Goal: Task Accomplishment & Management: Manage account settings

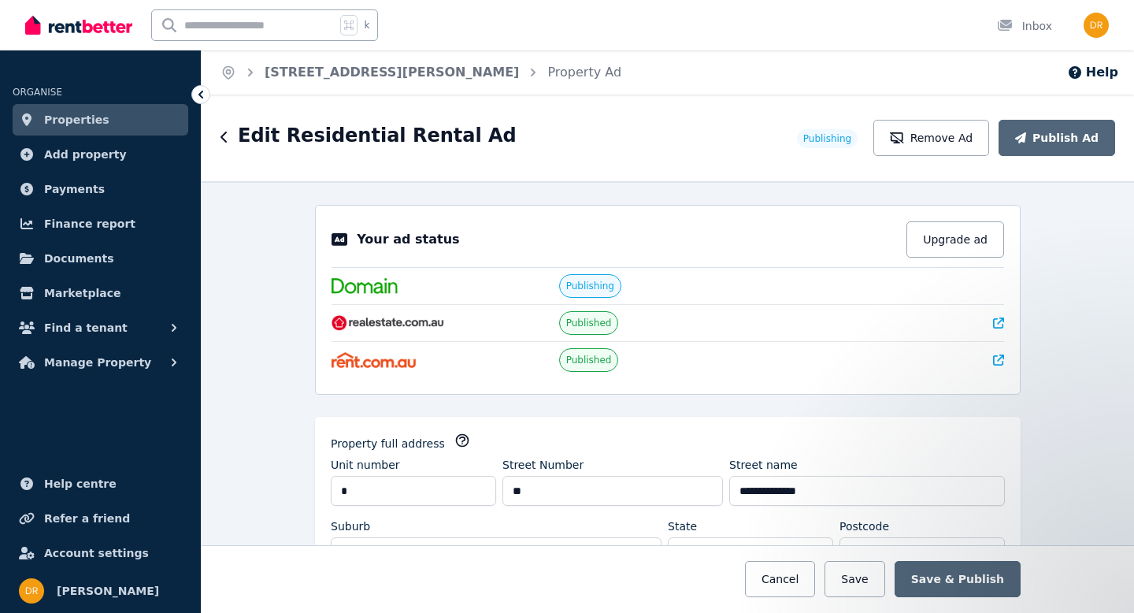
select select "***"
select select "**********"
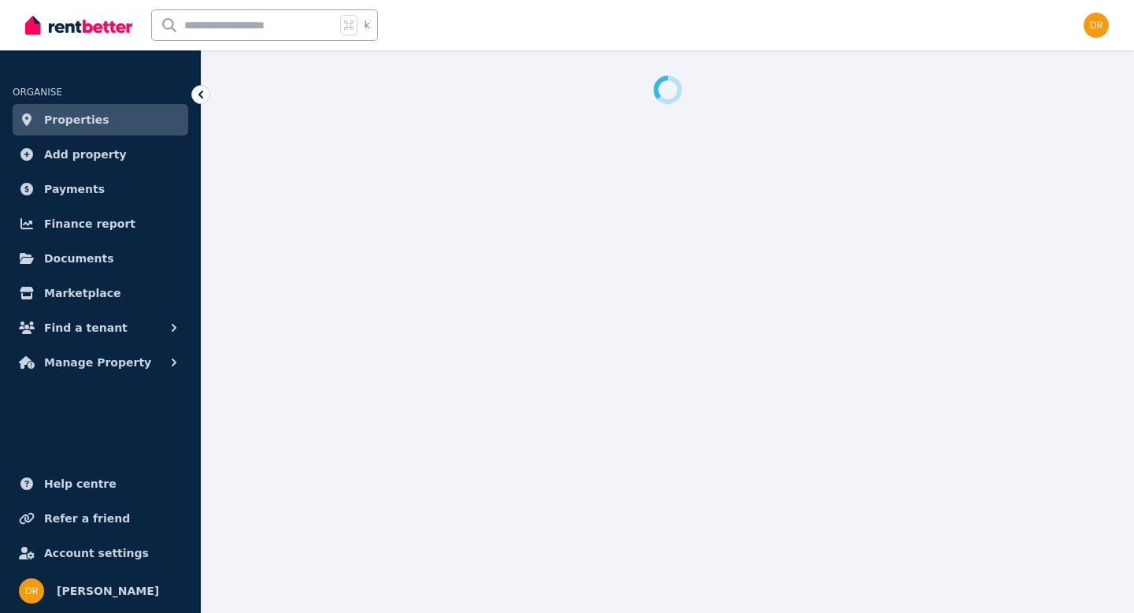
select select "***"
select select "**********"
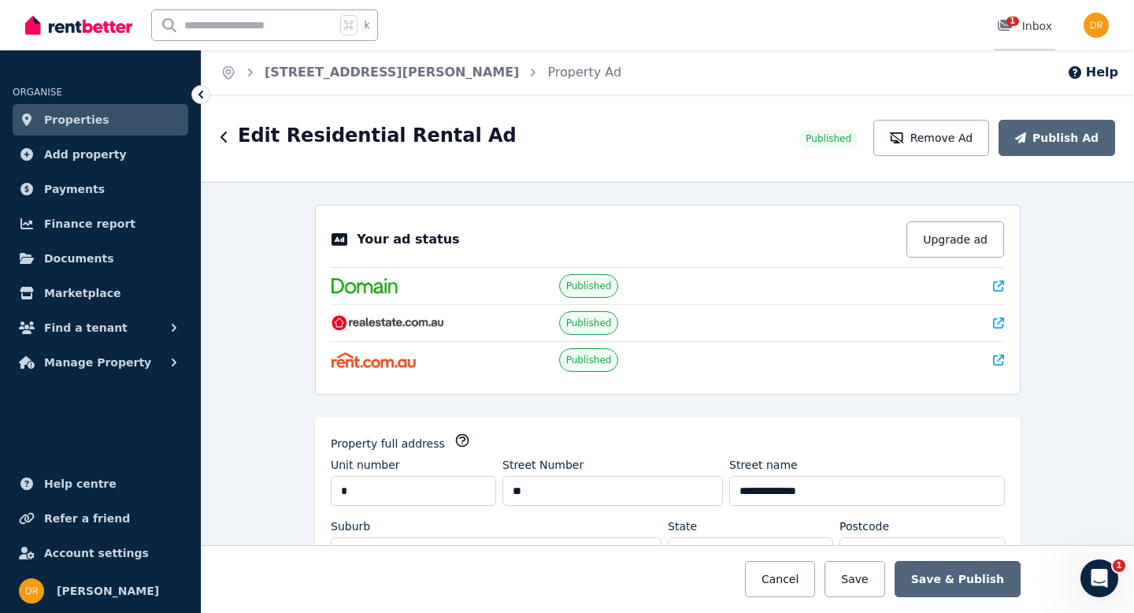
click at [1014, 26] on span "1" at bounding box center [1013, 21] width 13 height 9
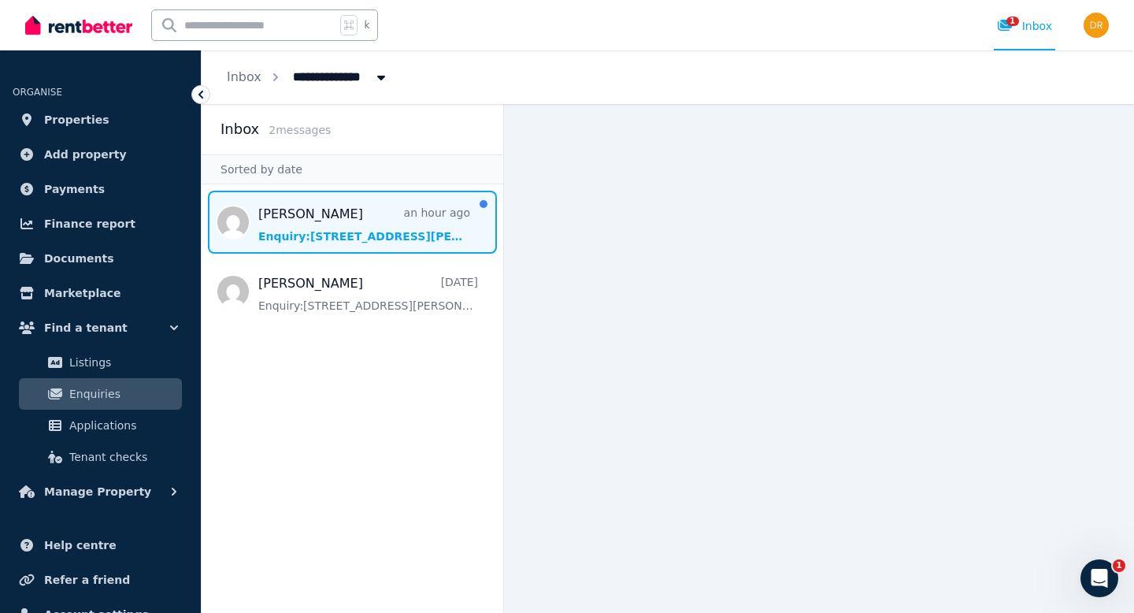
click at [369, 236] on span "Message list" at bounding box center [353, 222] width 302 height 63
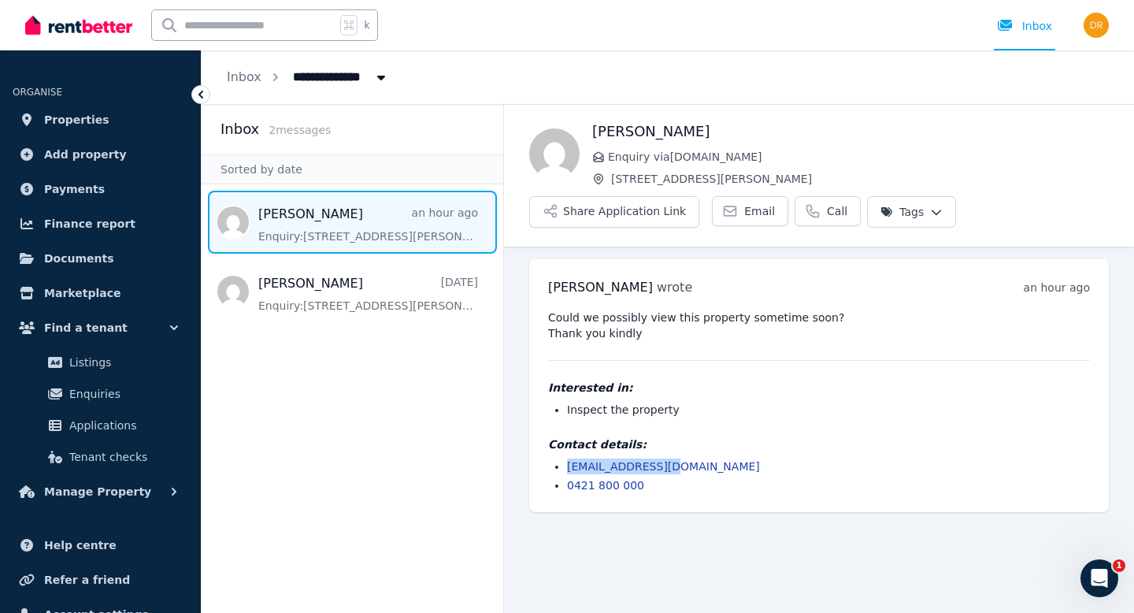
drag, startPoint x: 688, startPoint y: 466, endPoint x: 571, endPoint y: 469, distance: 116.6
click at [569, 469] on li "[EMAIL_ADDRESS][DOMAIN_NAME]" at bounding box center [828, 466] width 523 height 16
click at [710, 465] on li "[EMAIL_ADDRESS][DOMAIN_NAME]" at bounding box center [828, 466] width 523 height 16
drag, startPoint x: 682, startPoint y: 465, endPoint x: 568, endPoint y: 467, distance: 114.2
click at [567, 467] on li "[EMAIL_ADDRESS][DOMAIN_NAME]" at bounding box center [828, 466] width 523 height 16
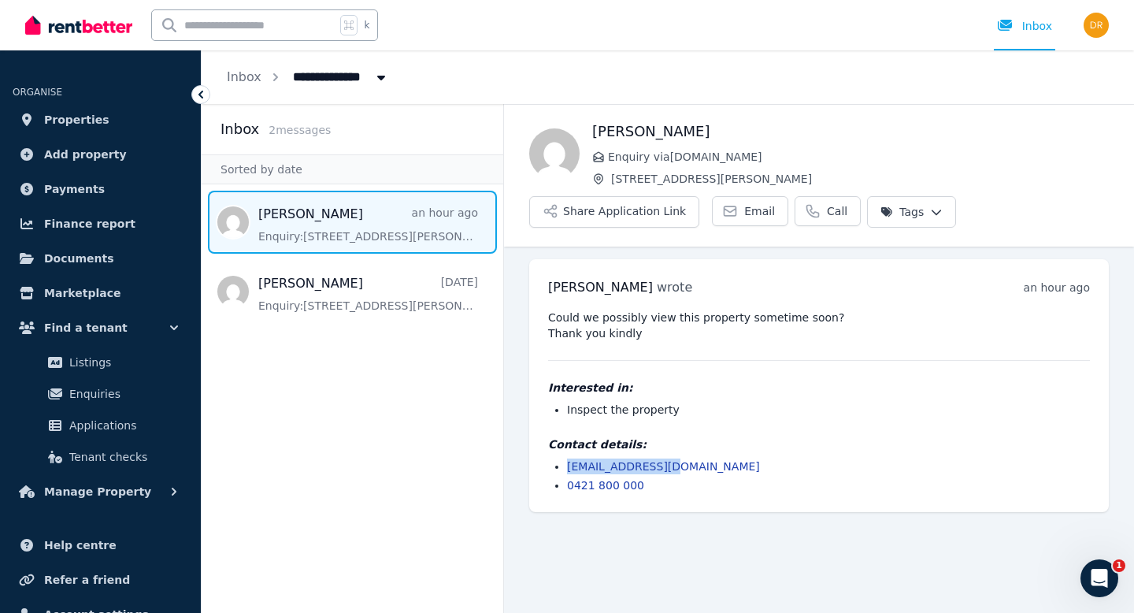
copy link "[EMAIL_ADDRESS][DOMAIN_NAME]"
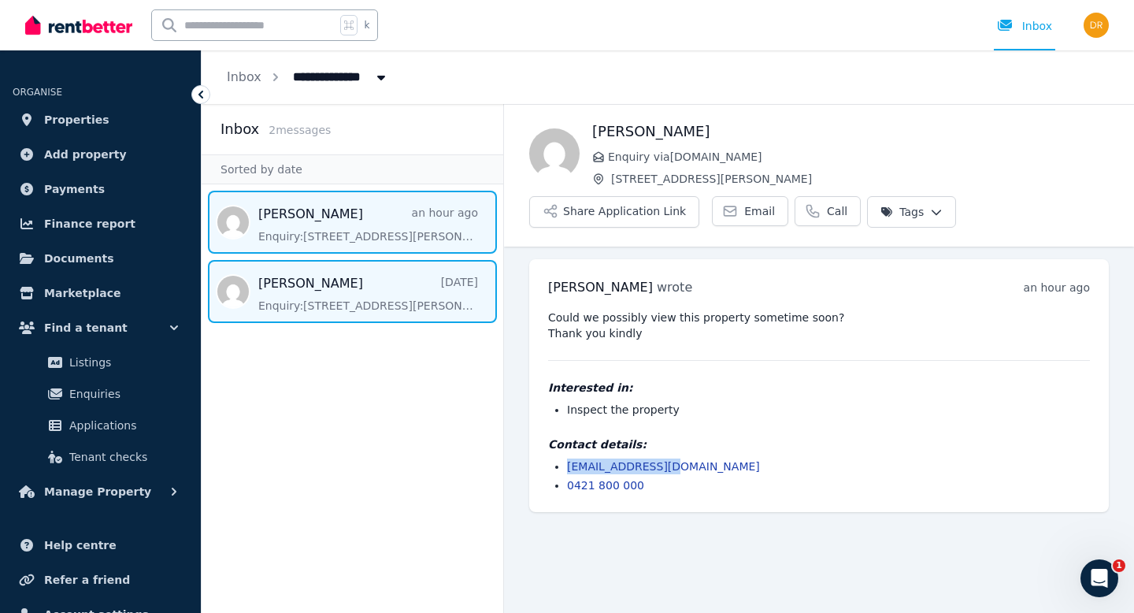
click at [380, 296] on span "Message list" at bounding box center [353, 291] width 302 height 63
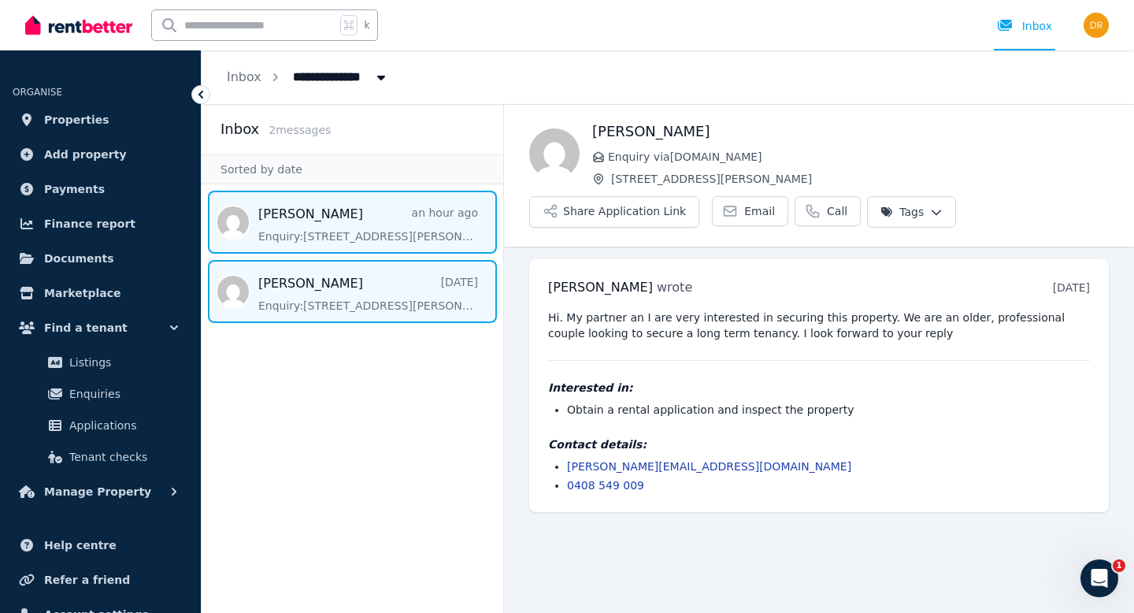
click at [365, 229] on span "Message list" at bounding box center [353, 222] width 302 height 63
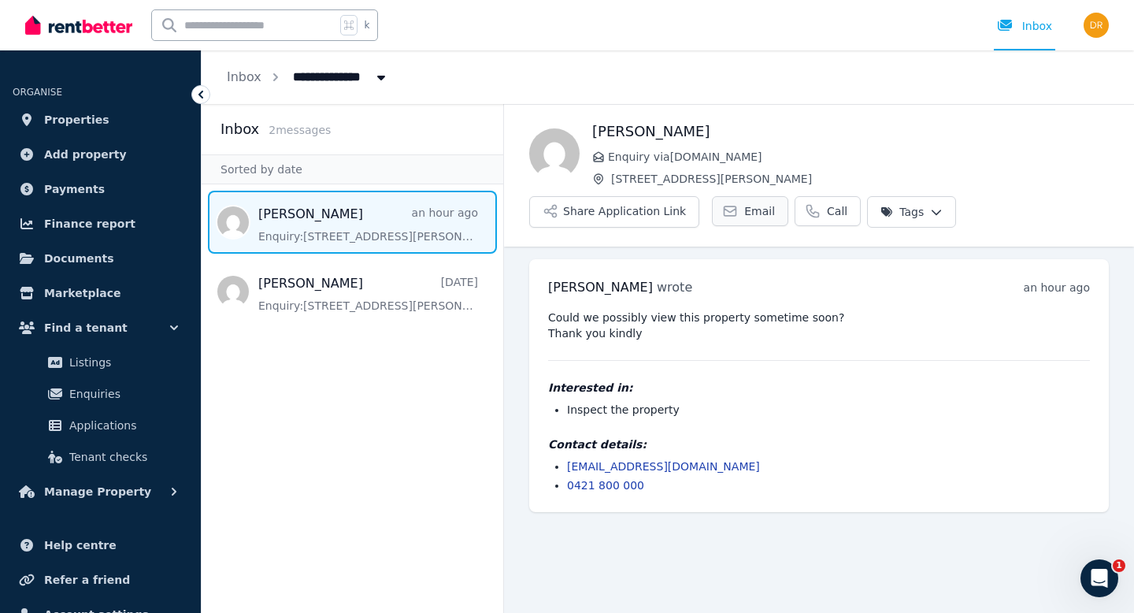
click at [750, 209] on span "Email" at bounding box center [759, 211] width 31 height 16
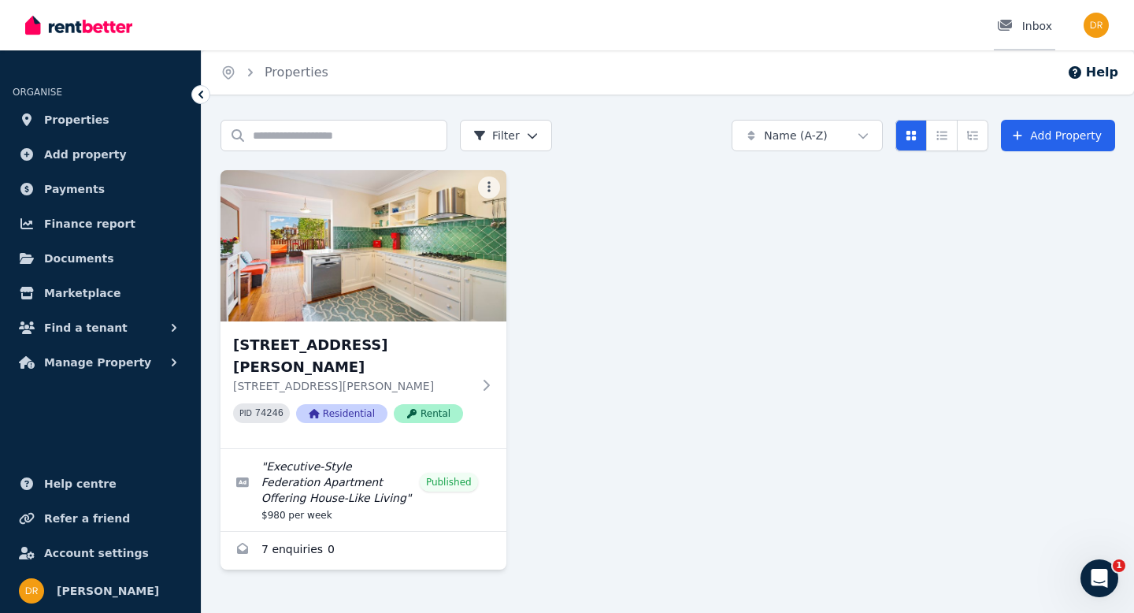
click at [1024, 27] on div "Inbox" at bounding box center [1024, 26] width 55 height 16
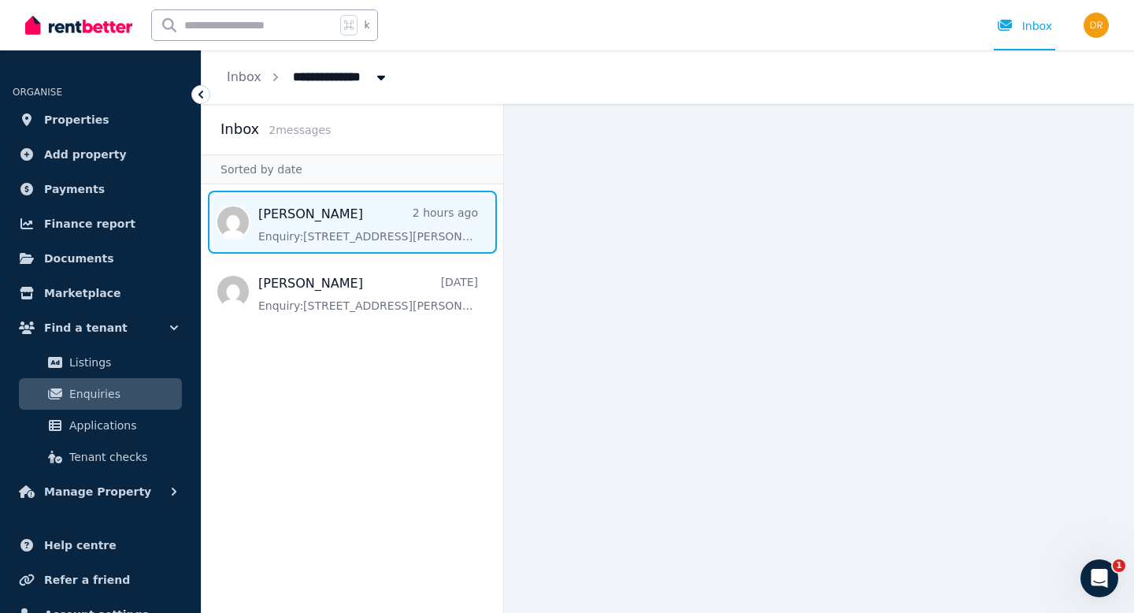
click at [380, 228] on span "Message list" at bounding box center [353, 222] width 302 height 63
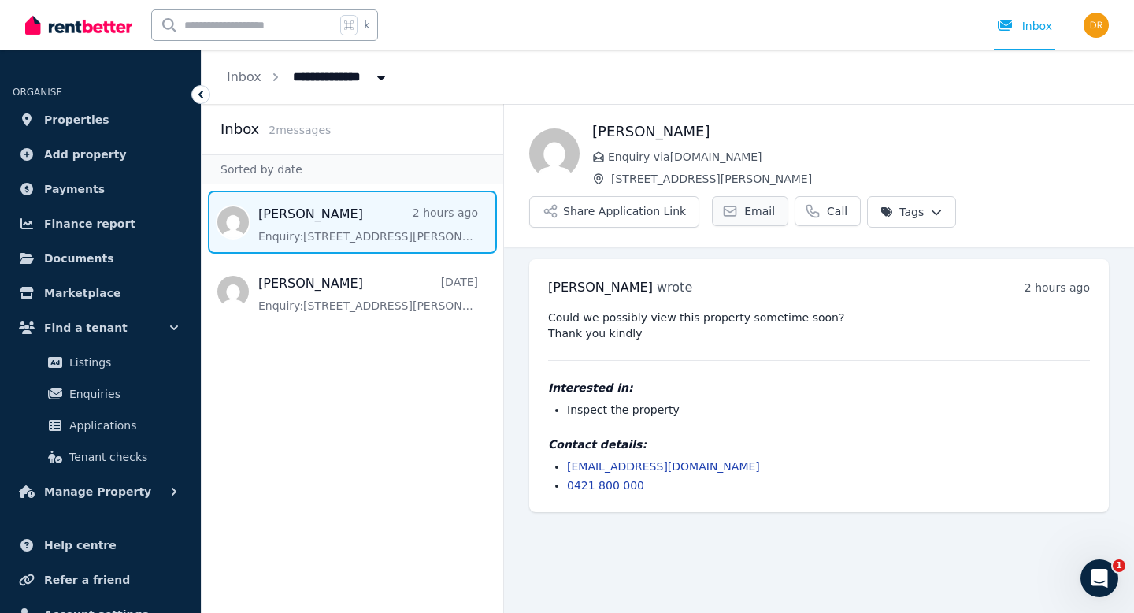
click at [766, 210] on link "Email" at bounding box center [750, 211] width 76 height 30
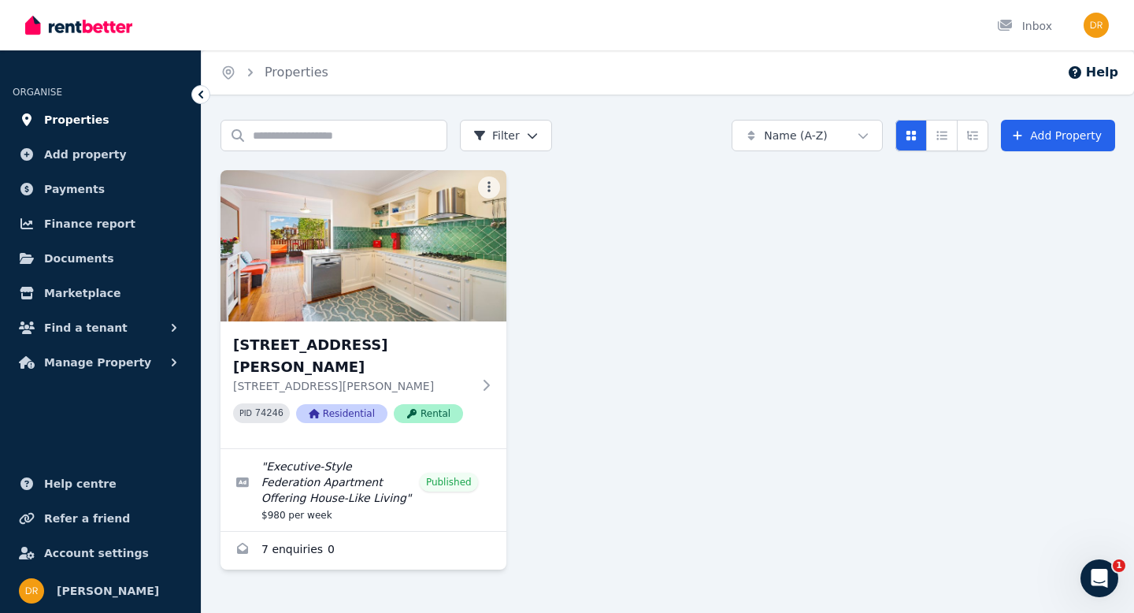
click at [66, 124] on span "Properties" at bounding box center [76, 119] width 65 height 19
click at [1105, 573] on icon "Open Intercom Messenger" at bounding box center [1097, 576] width 26 height 26
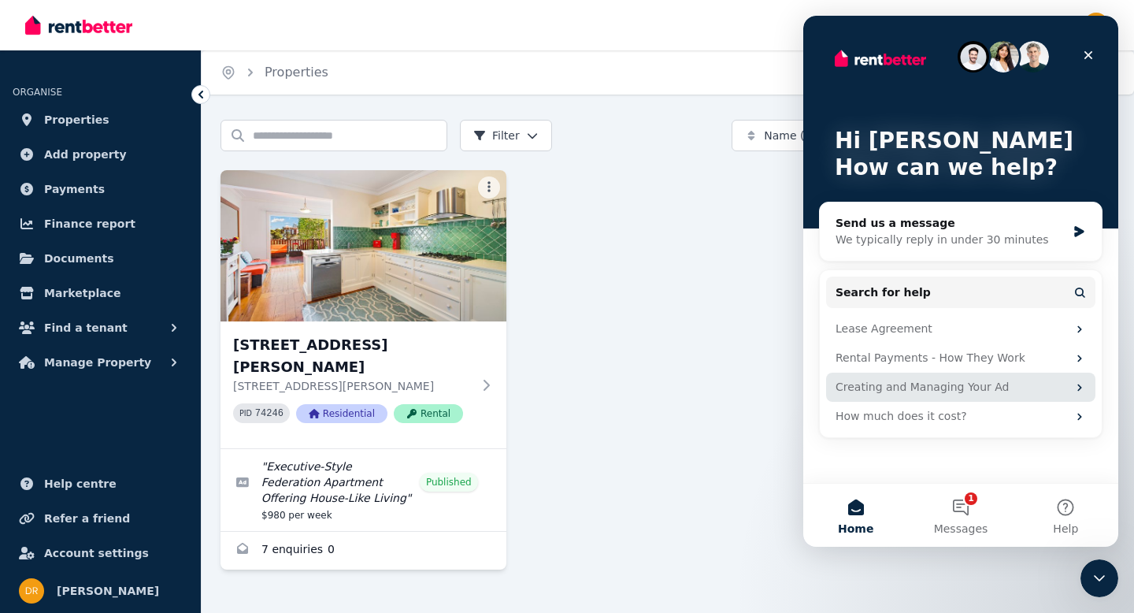
scroll to position [1, 0]
click at [684, 363] on div "[STREET_ADDRESS][PERSON_NAME] [STREET_ADDRESS][PERSON_NAME] PID 74246 Residenti…" at bounding box center [668, 369] width 895 height 399
click at [1088, 51] on icon "Close" at bounding box center [1088, 55] width 13 height 13
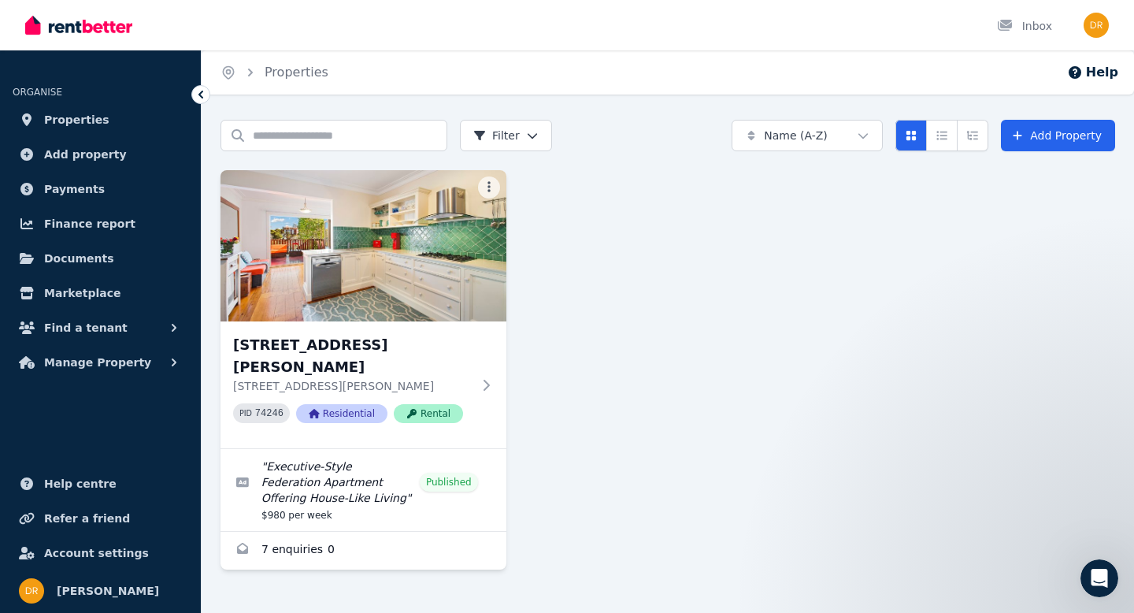
scroll to position [0, 0]
click at [78, 116] on span "Properties" at bounding box center [76, 119] width 65 height 19
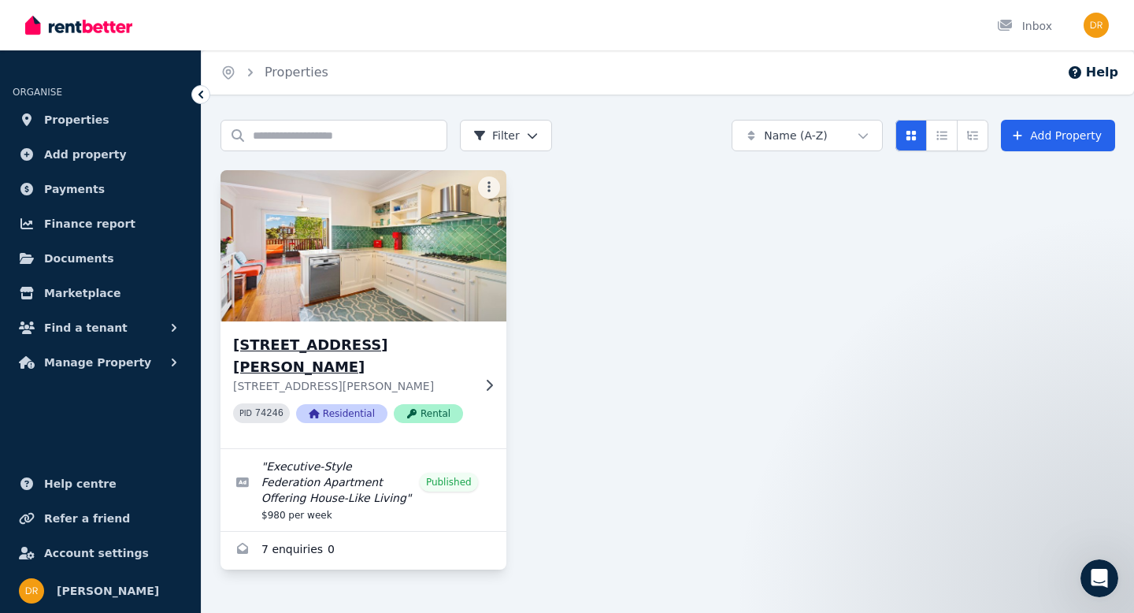
click at [454, 270] on img at bounding box center [363, 245] width 300 height 159
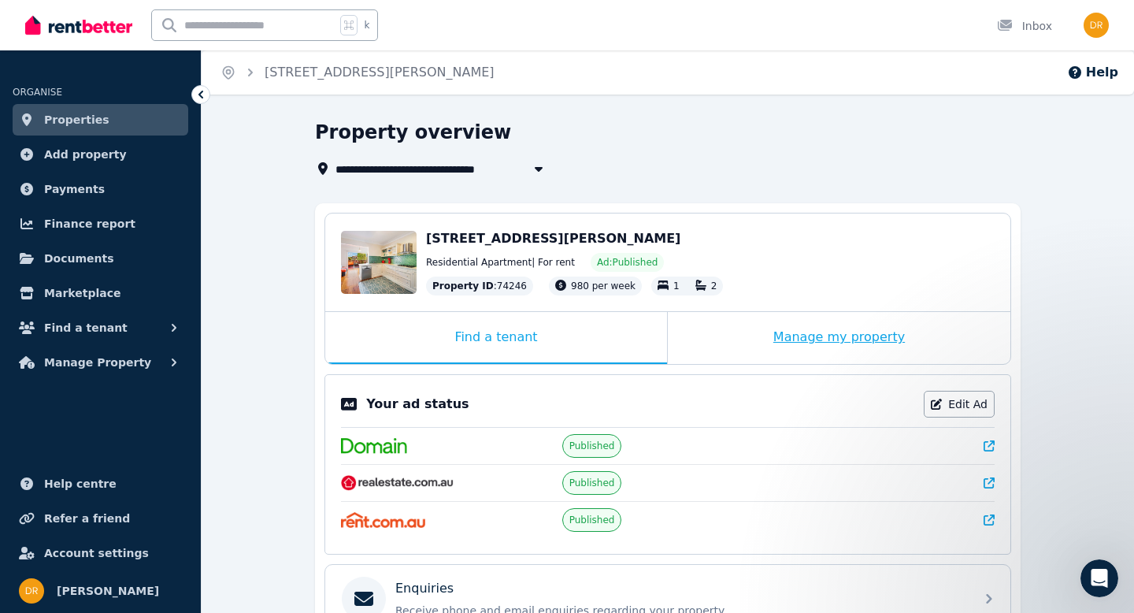
click at [879, 333] on div "Manage my property" at bounding box center [839, 338] width 343 height 52
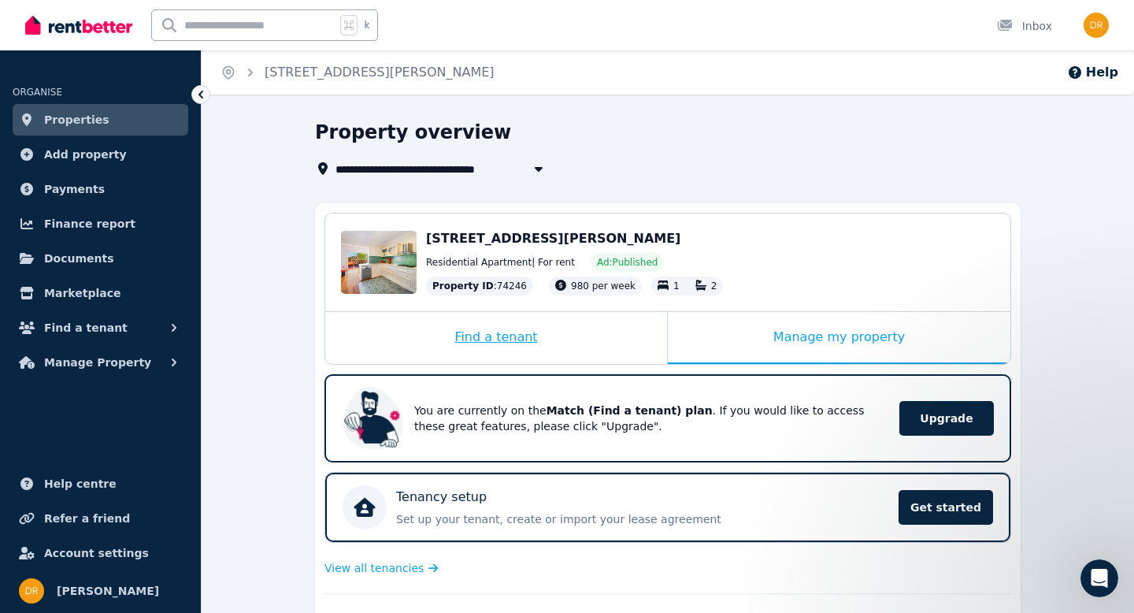
click at [496, 343] on div "Find a tenant" at bounding box center [496, 338] width 342 height 52
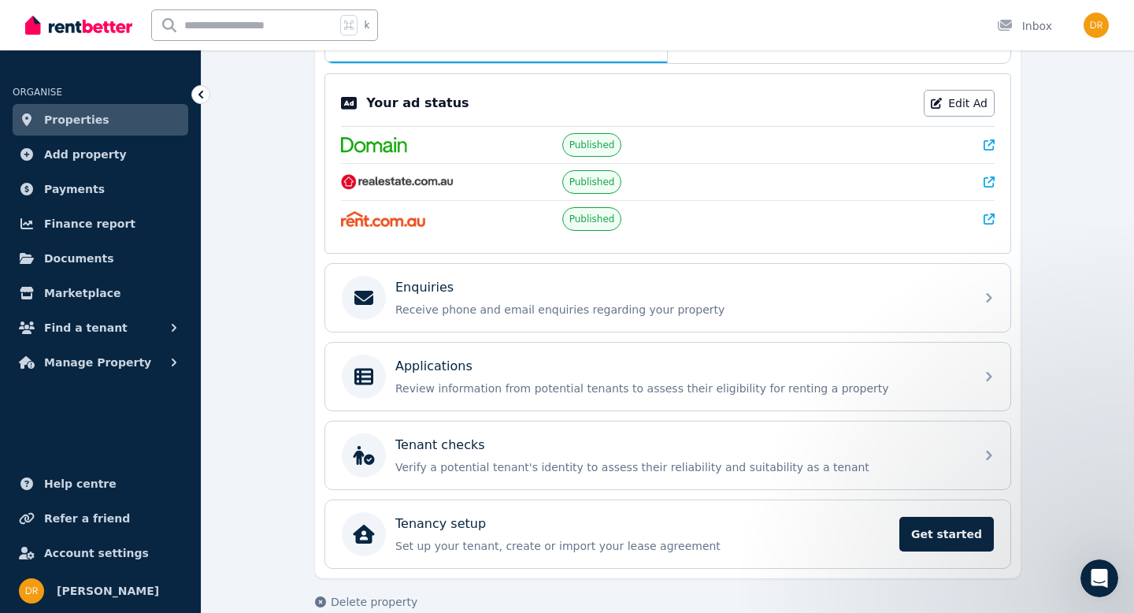
scroll to position [326, 0]
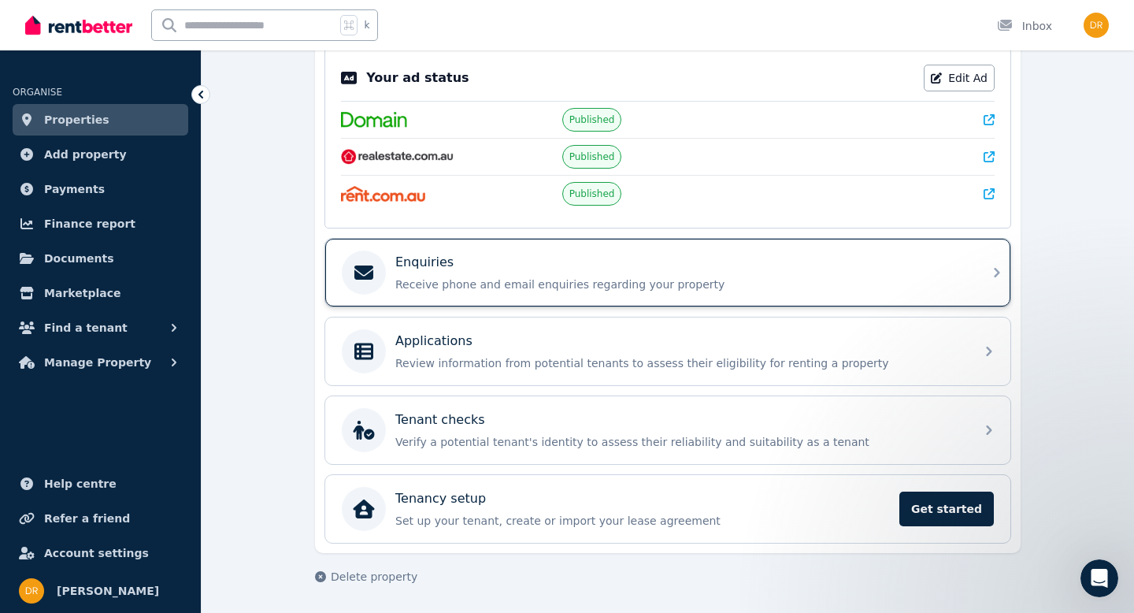
click at [568, 270] on div "Enquiries" at bounding box center [680, 262] width 570 height 19
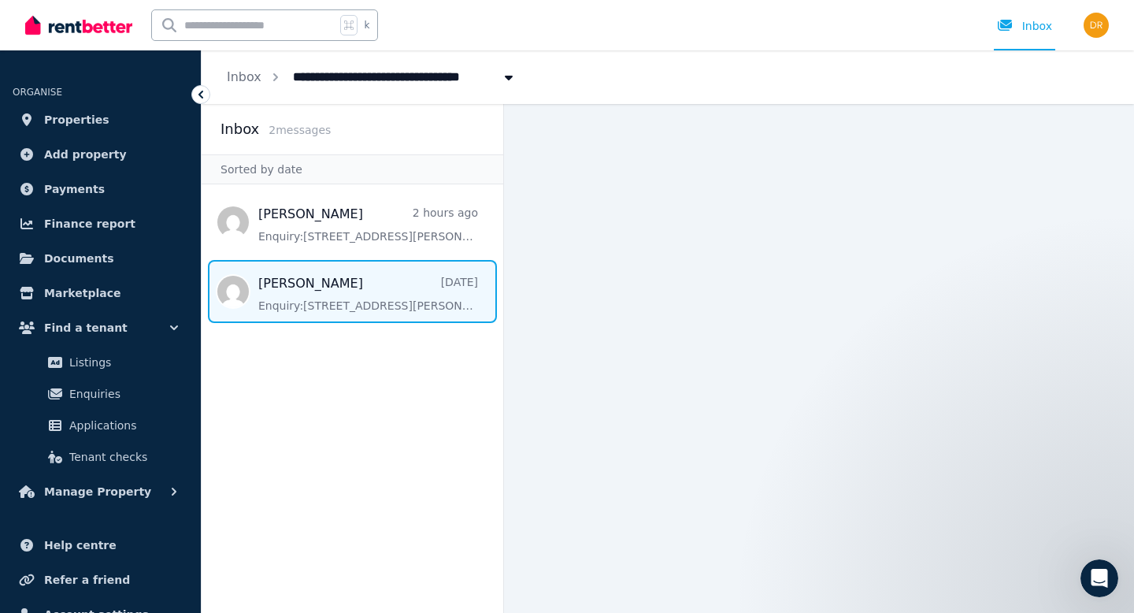
click at [350, 295] on span "Message list" at bounding box center [353, 291] width 302 height 63
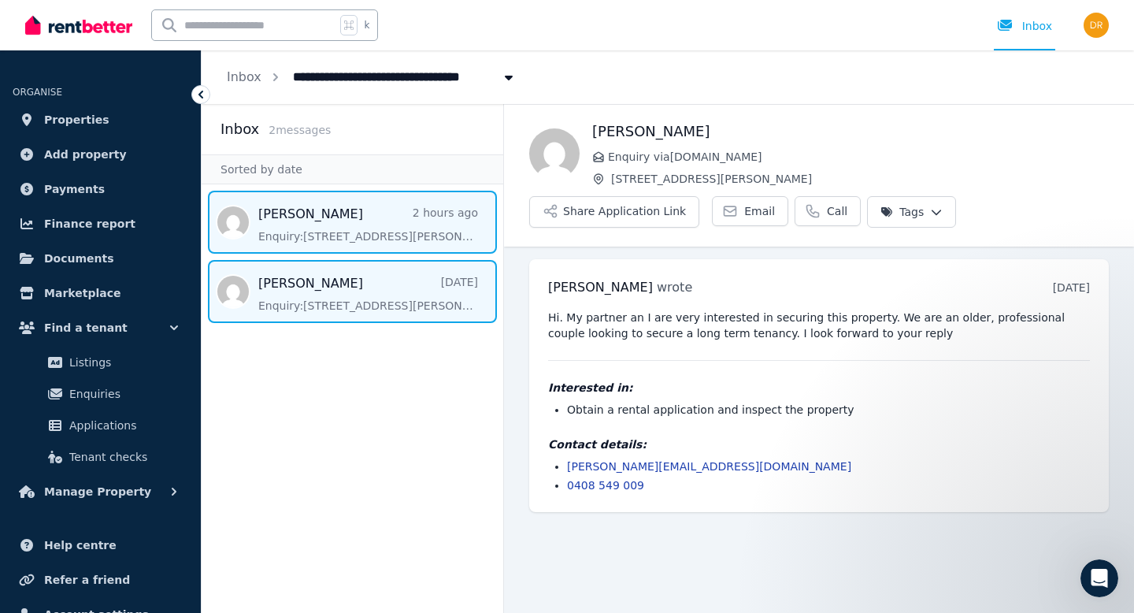
click at [315, 223] on span "Message list" at bounding box center [353, 222] width 302 height 63
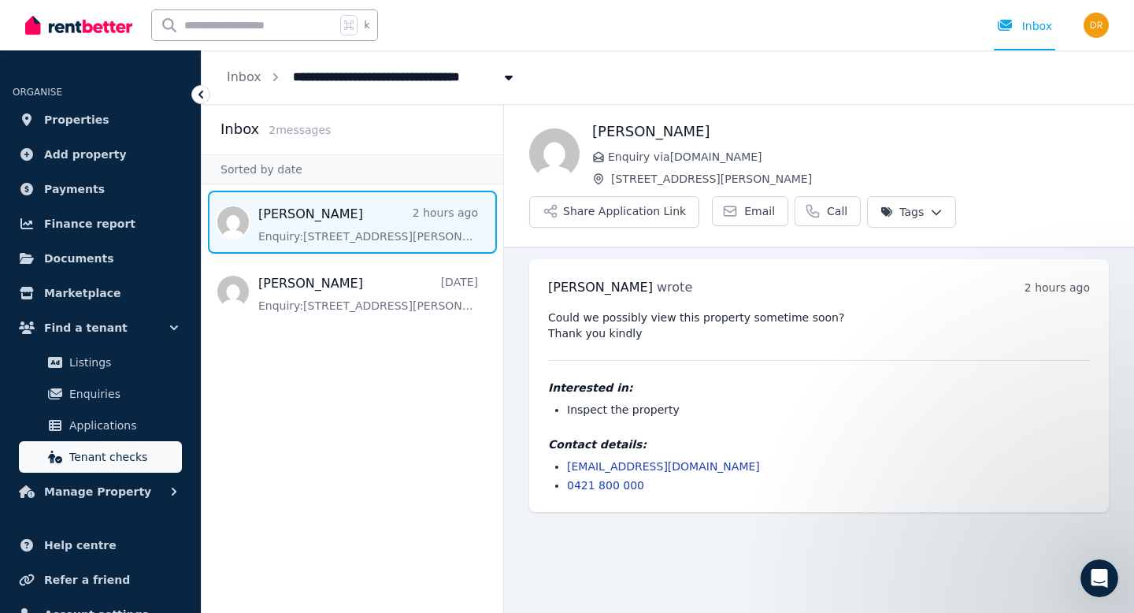
click at [117, 462] on span "Tenant checks" at bounding box center [122, 456] width 106 height 19
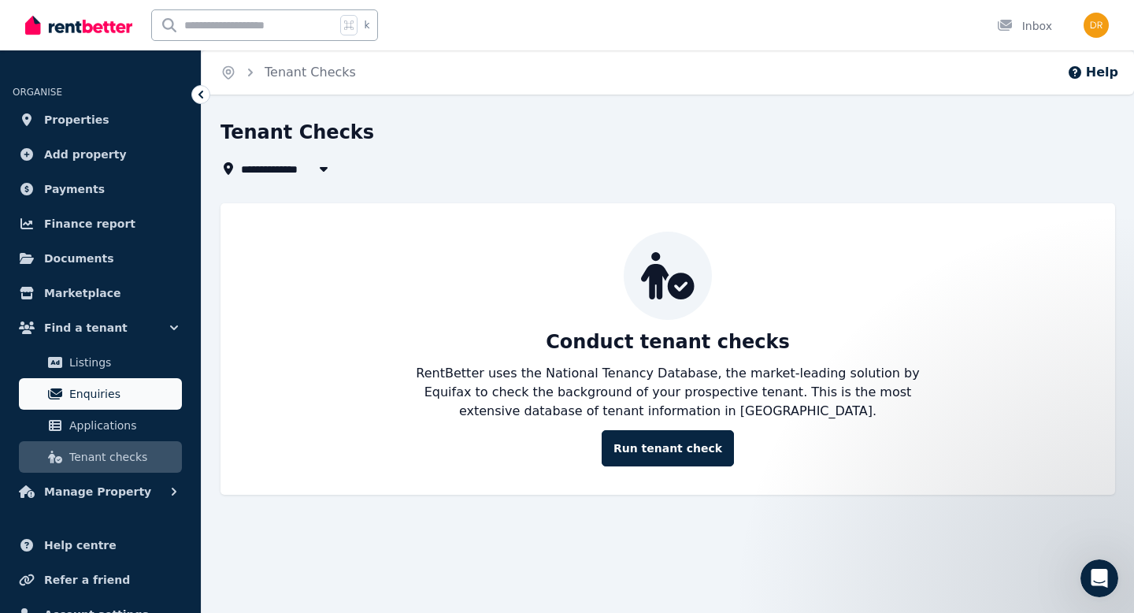
click at [108, 384] on span "Enquiries" at bounding box center [122, 393] width 106 height 19
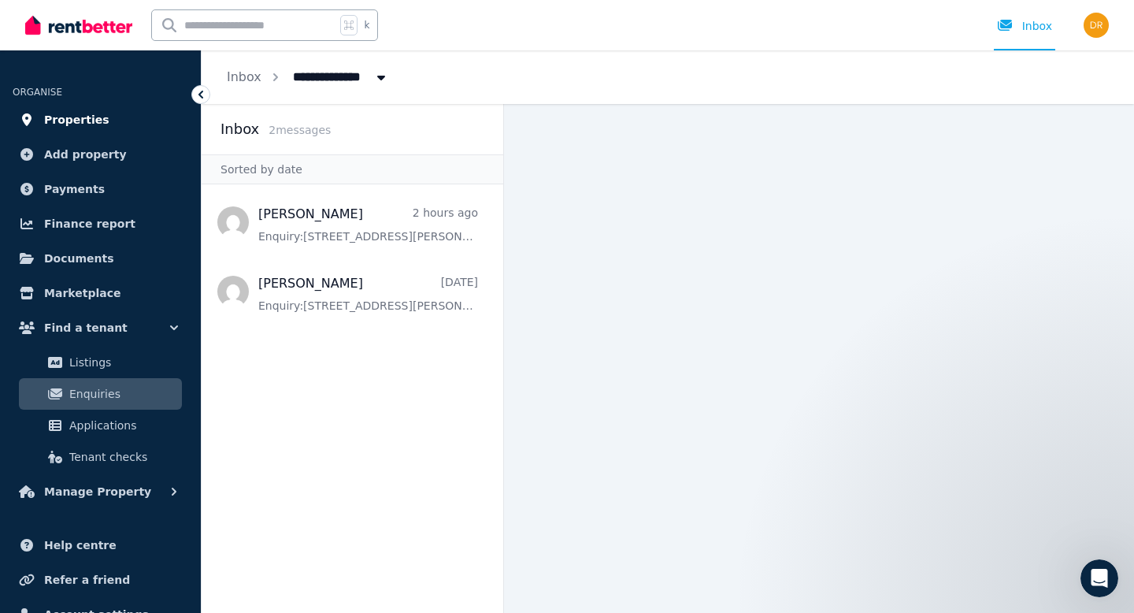
click at [86, 117] on span "Properties" at bounding box center [76, 119] width 65 height 19
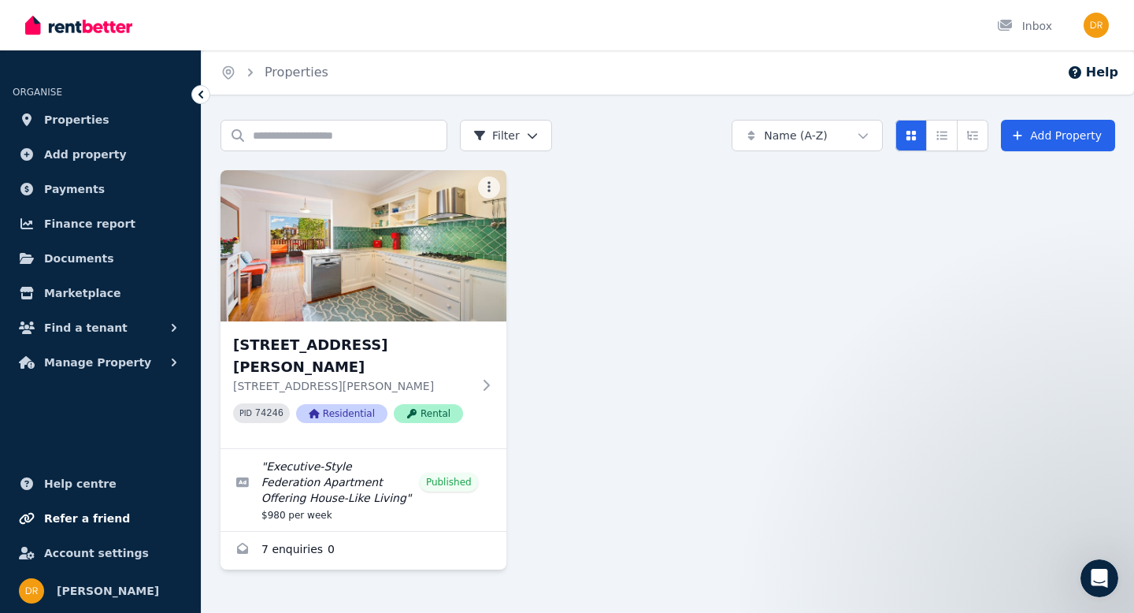
scroll to position [1, 0]
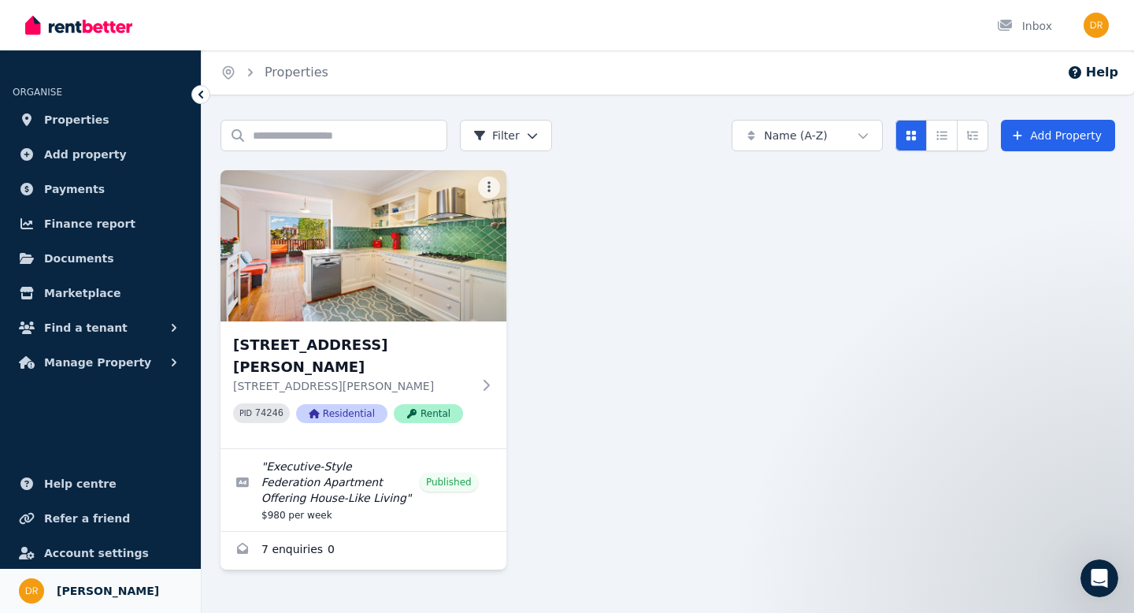
click at [109, 591] on span "[PERSON_NAME]" at bounding box center [108, 590] width 102 height 19
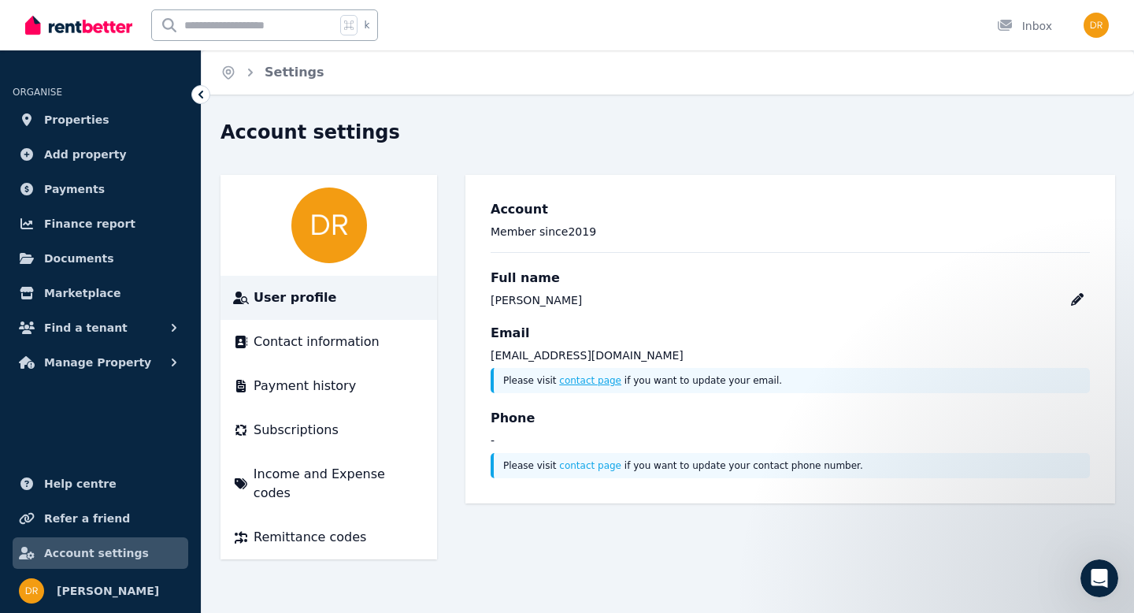
click at [587, 380] on link "contact page" at bounding box center [590, 380] width 62 height 11
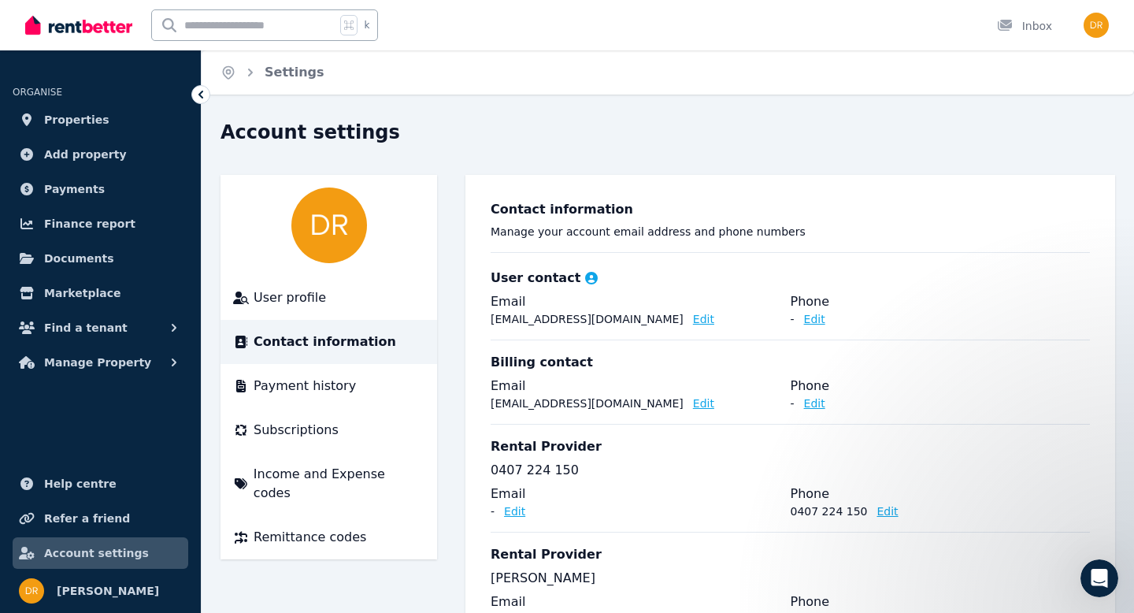
click at [693, 317] on button "Edit" at bounding box center [703, 319] width 21 height 16
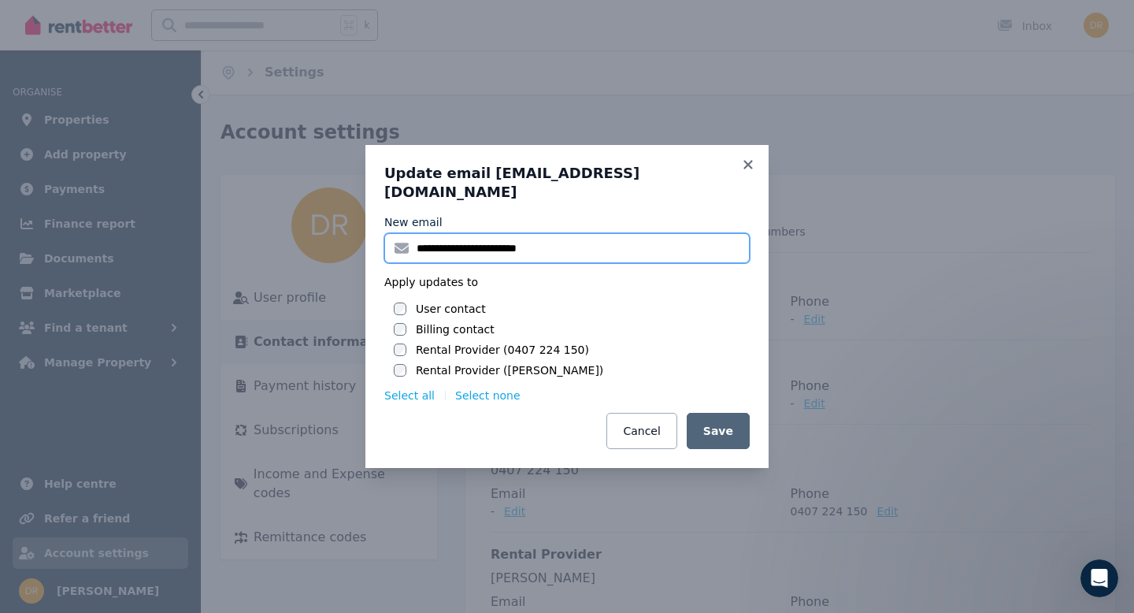
click at [483, 236] on input "**********" at bounding box center [566, 248] width 365 height 30
click at [498, 235] on input "**********" at bounding box center [566, 248] width 365 height 30
type input "**********"
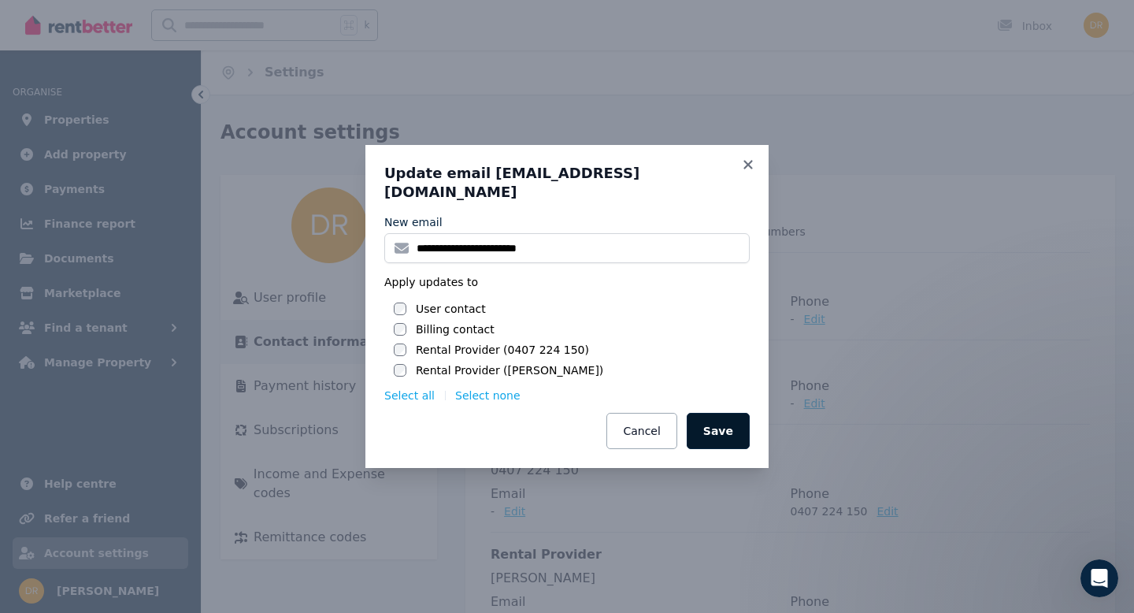
click at [720, 424] on button "Save" at bounding box center [718, 431] width 63 height 36
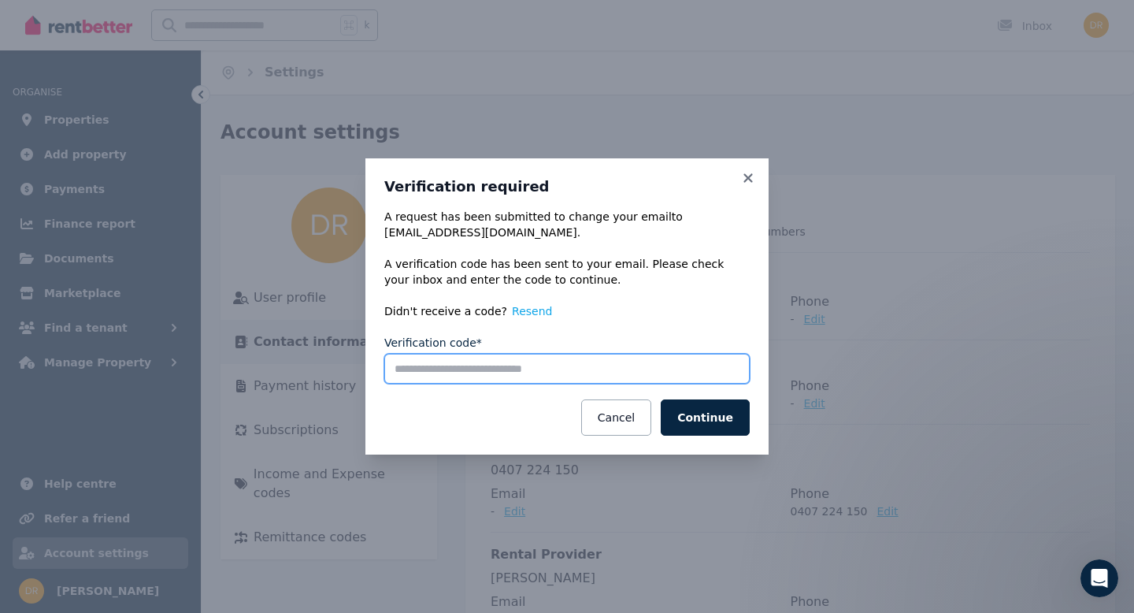
click at [530, 369] on input "Verification code*" at bounding box center [566, 369] width 365 height 30
type input "******"
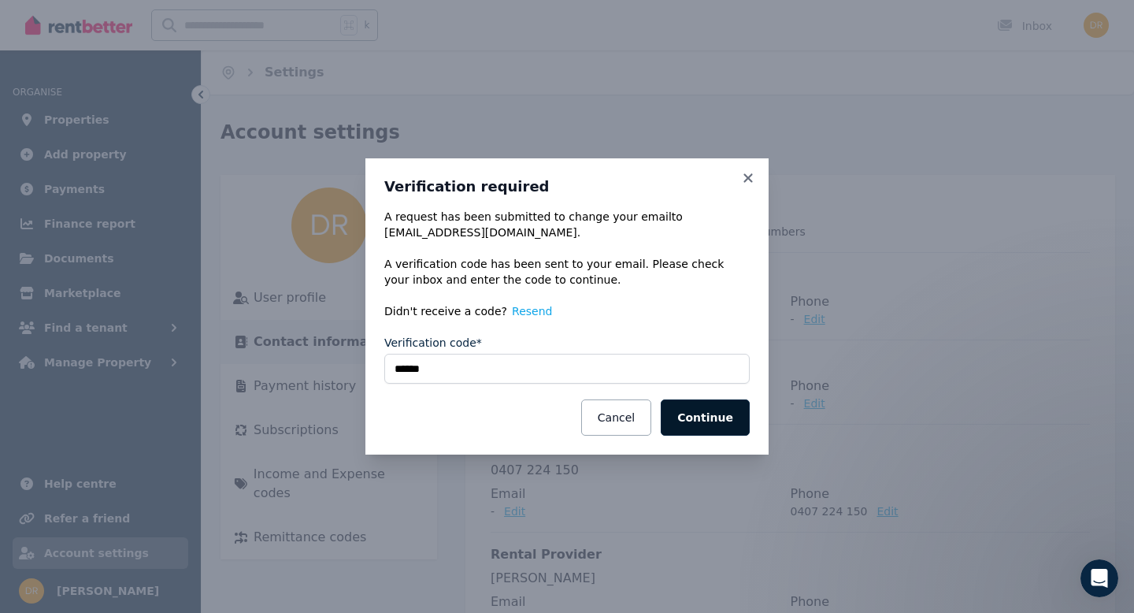
click at [710, 417] on button "Continue" at bounding box center [705, 417] width 89 height 36
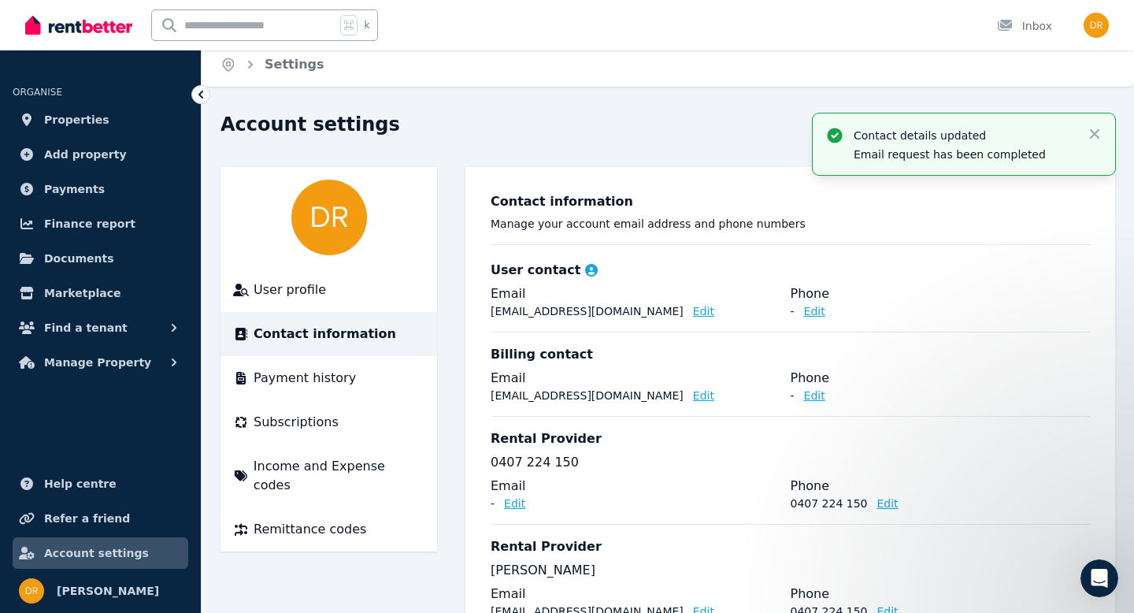
scroll to position [80, 0]
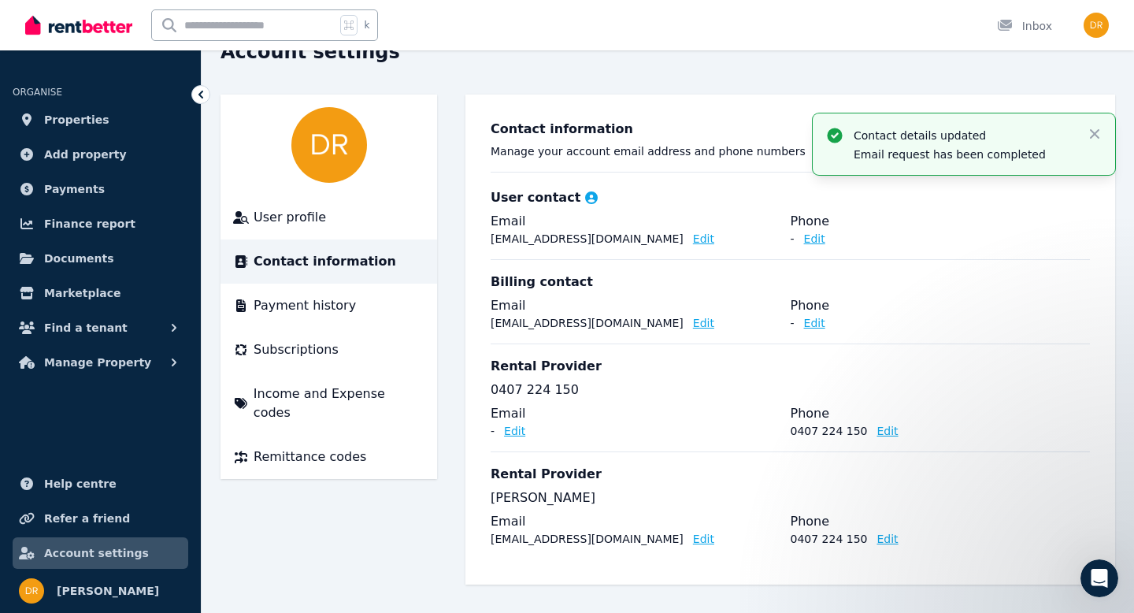
click at [515, 429] on button "Edit" at bounding box center [514, 431] width 21 height 16
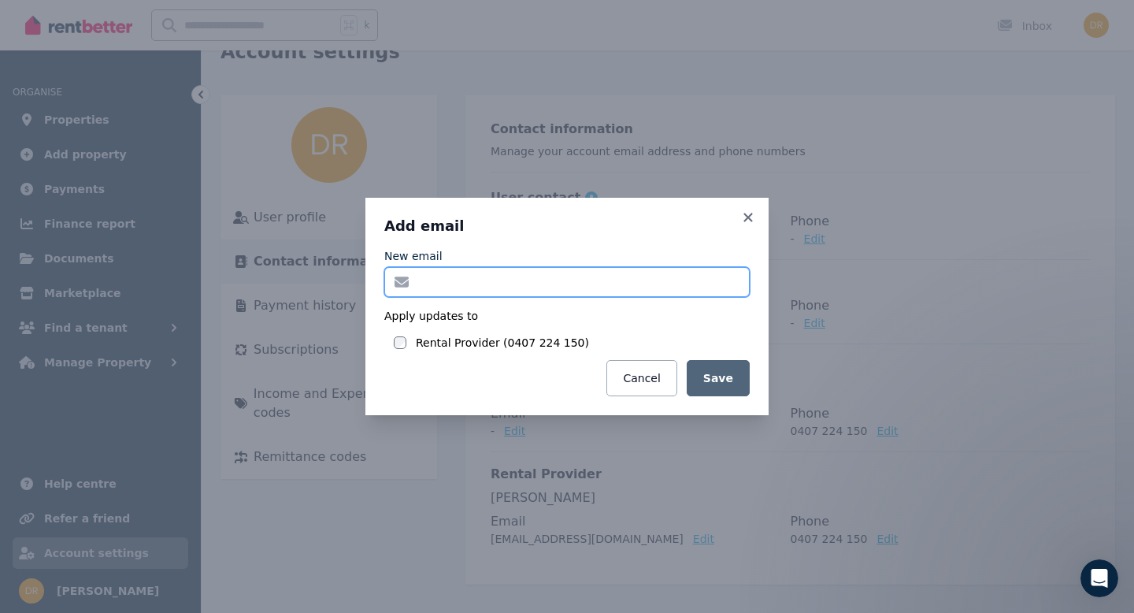
click at [433, 284] on input "New email" at bounding box center [566, 282] width 365 height 30
paste input "**********"
type input "**********"
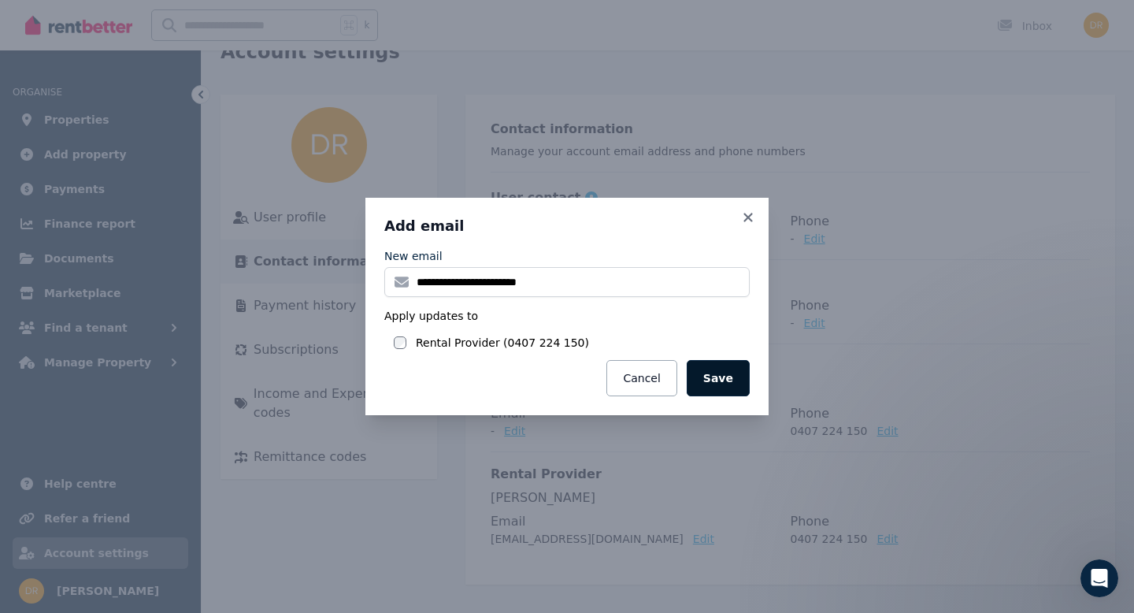
click at [722, 375] on button "Save" at bounding box center [718, 378] width 63 height 36
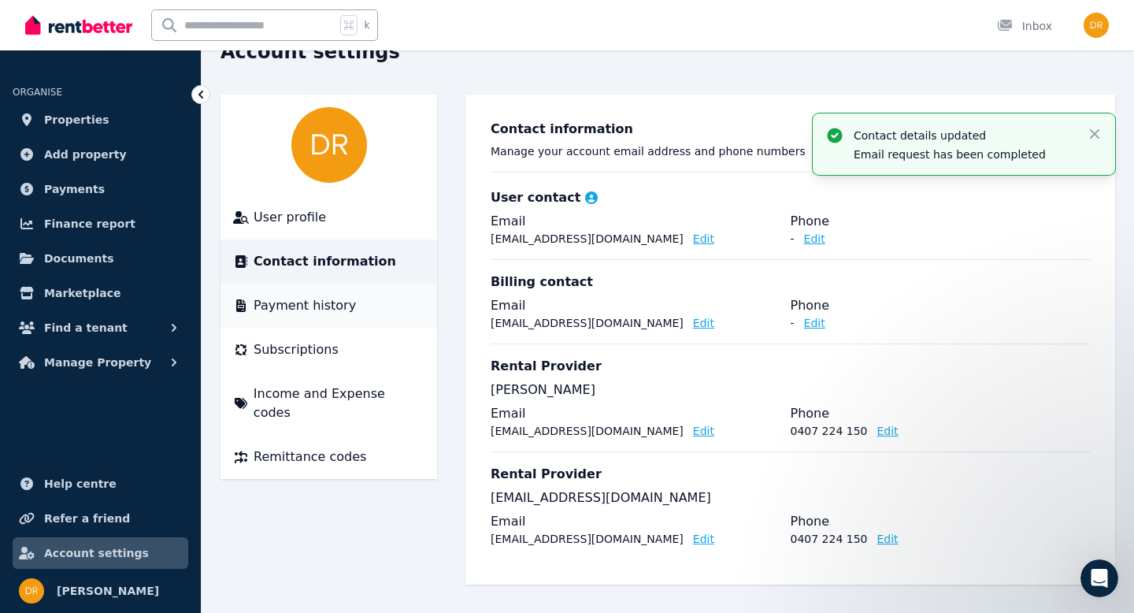
click at [315, 296] on span "Payment history" at bounding box center [305, 305] width 102 height 19
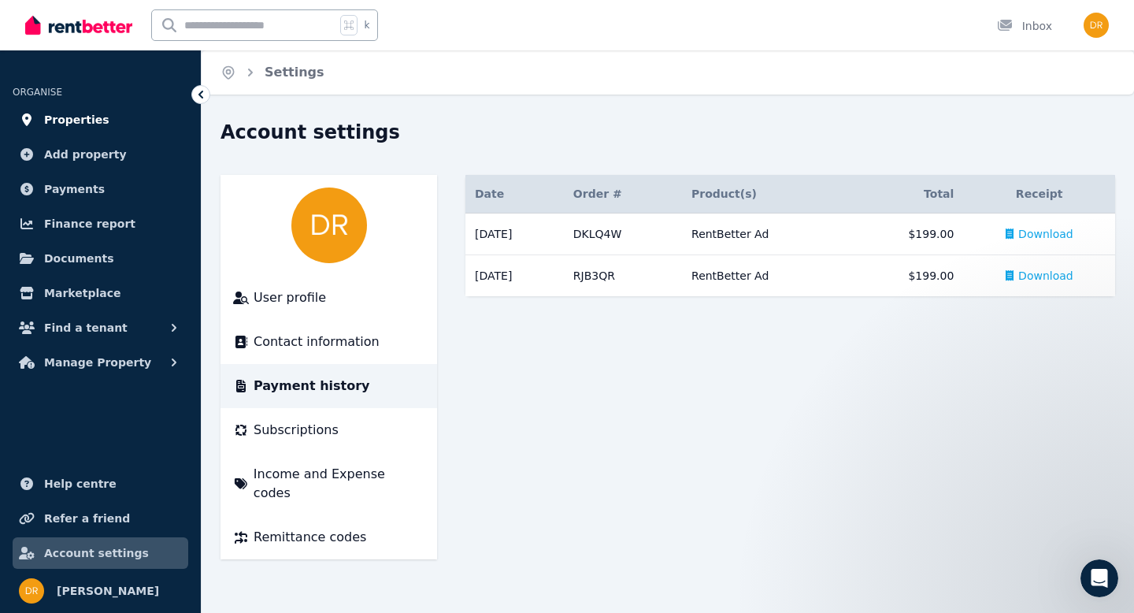
click at [61, 120] on span "Properties" at bounding box center [76, 119] width 65 height 19
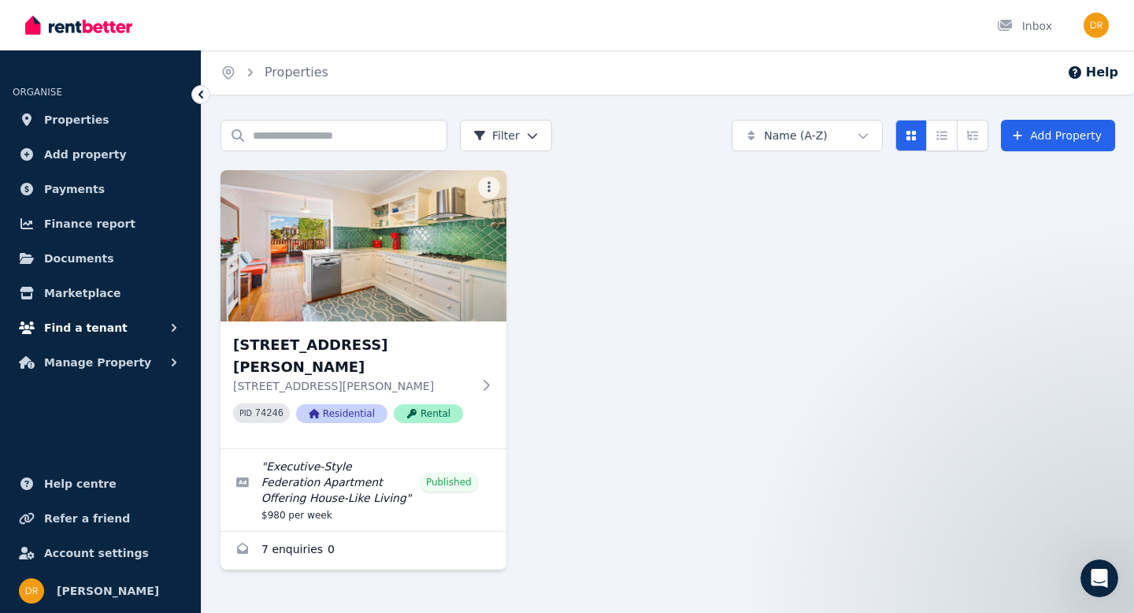
click at [81, 329] on span "Find a tenant" at bounding box center [85, 327] width 83 height 19
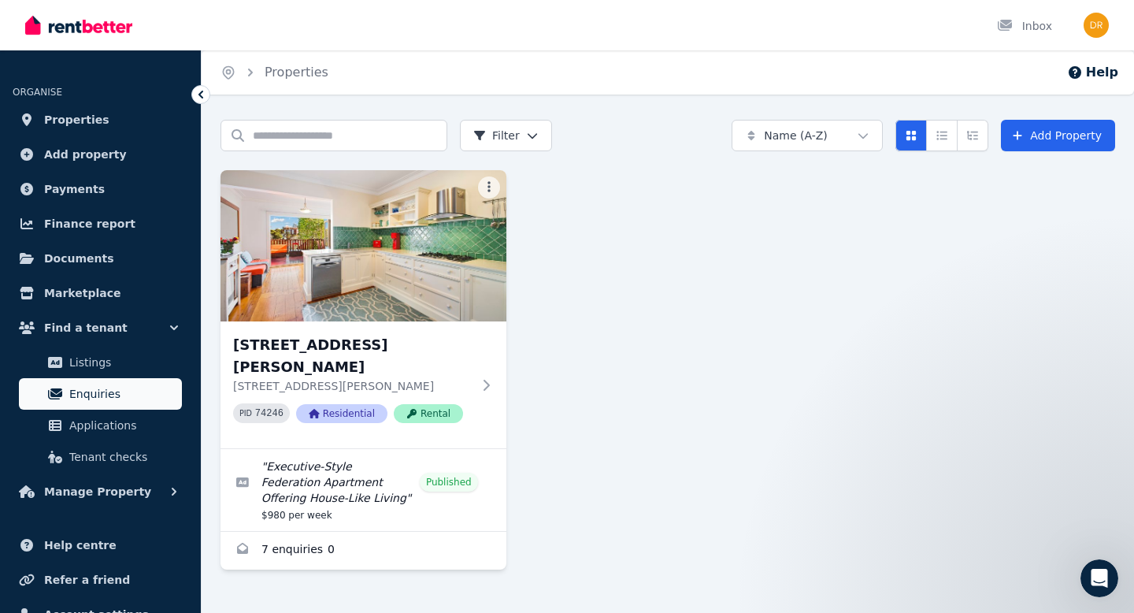
click at [82, 396] on span "Enquiries" at bounding box center [122, 393] width 106 height 19
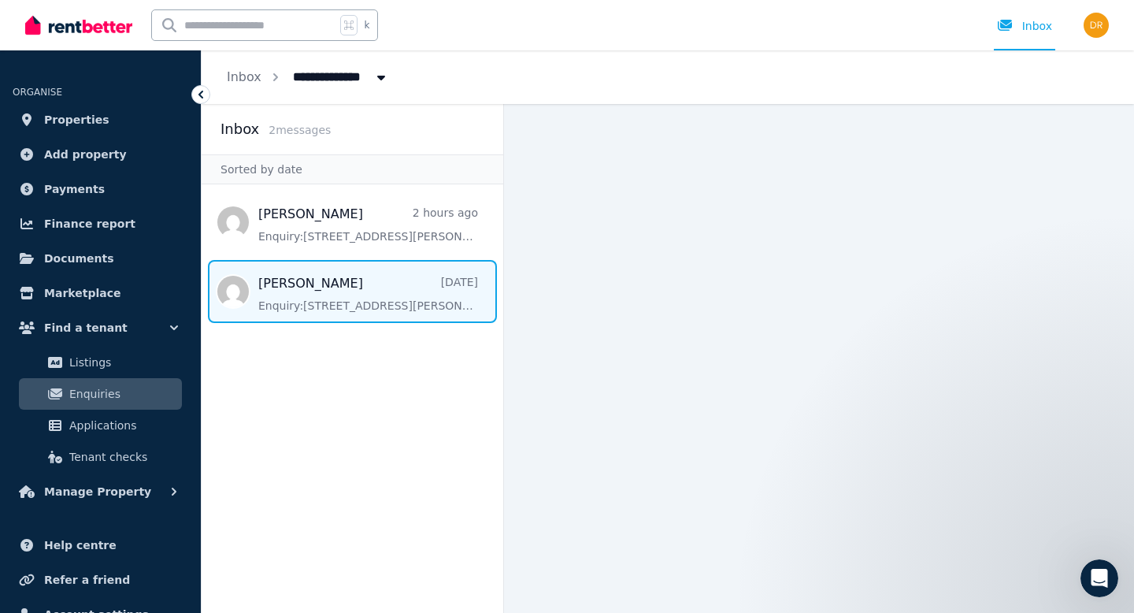
click at [358, 281] on span "Message list" at bounding box center [353, 291] width 302 height 63
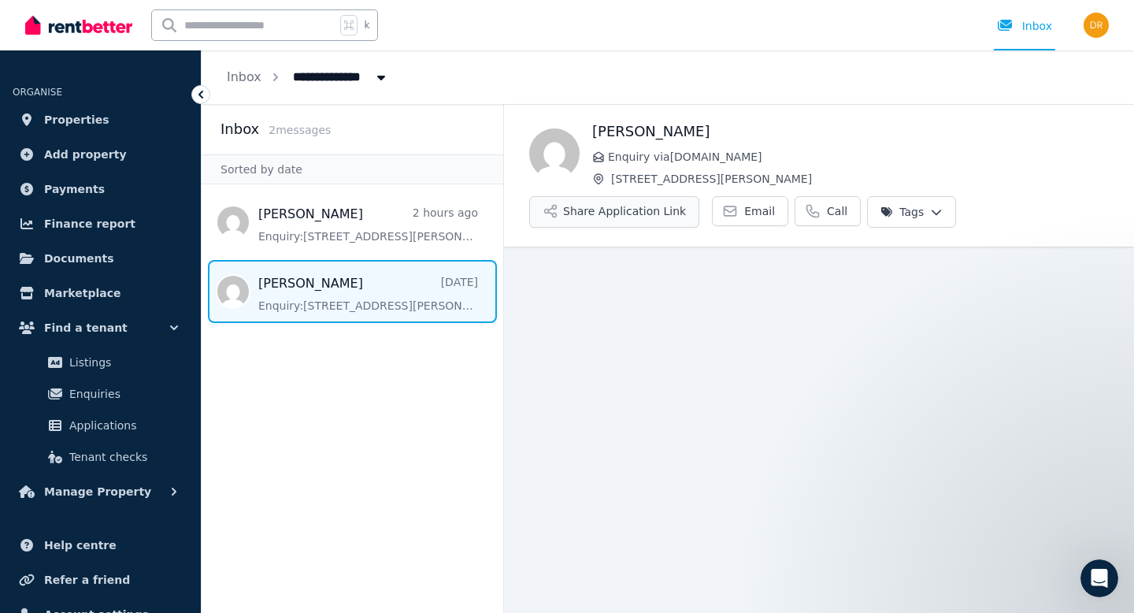
click at [654, 212] on button "Share Application Link" at bounding box center [614, 212] width 170 height 32
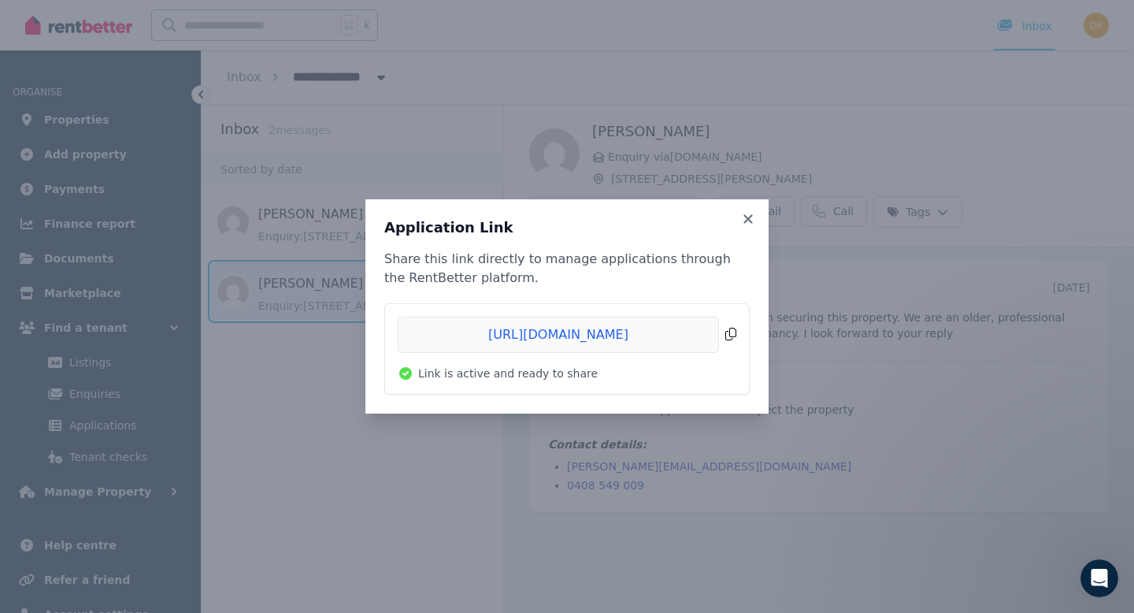
click at [620, 334] on span "Copied!" at bounding box center [567, 335] width 339 height 36
click at [732, 332] on span "Copied!" at bounding box center [567, 335] width 339 height 36
click at [751, 217] on icon at bounding box center [747, 218] width 9 height 9
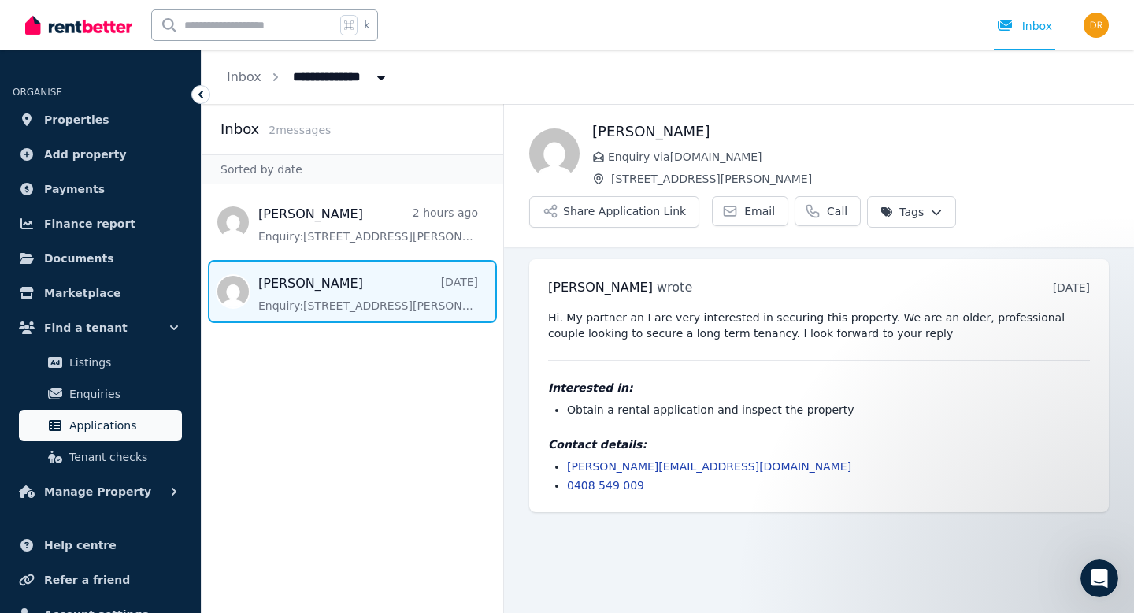
click at [124, 427] on span "Applications" at bounding box center [122, 425] width 106 height 19
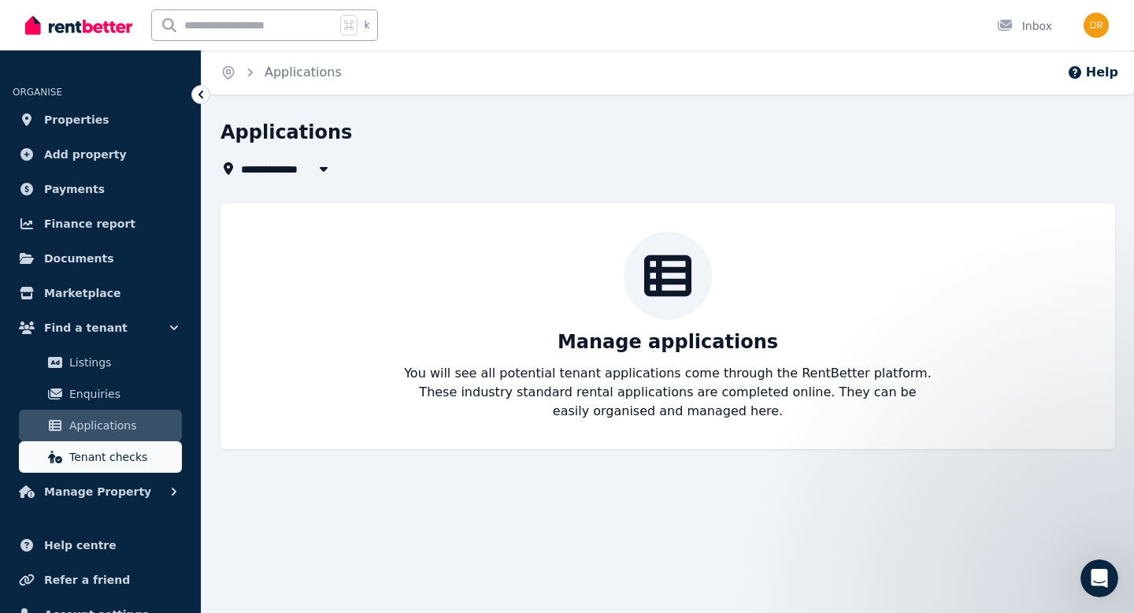
click at [120, 462] on span "Tenant checks" at bounding box center [122, 456] width 106 height 19
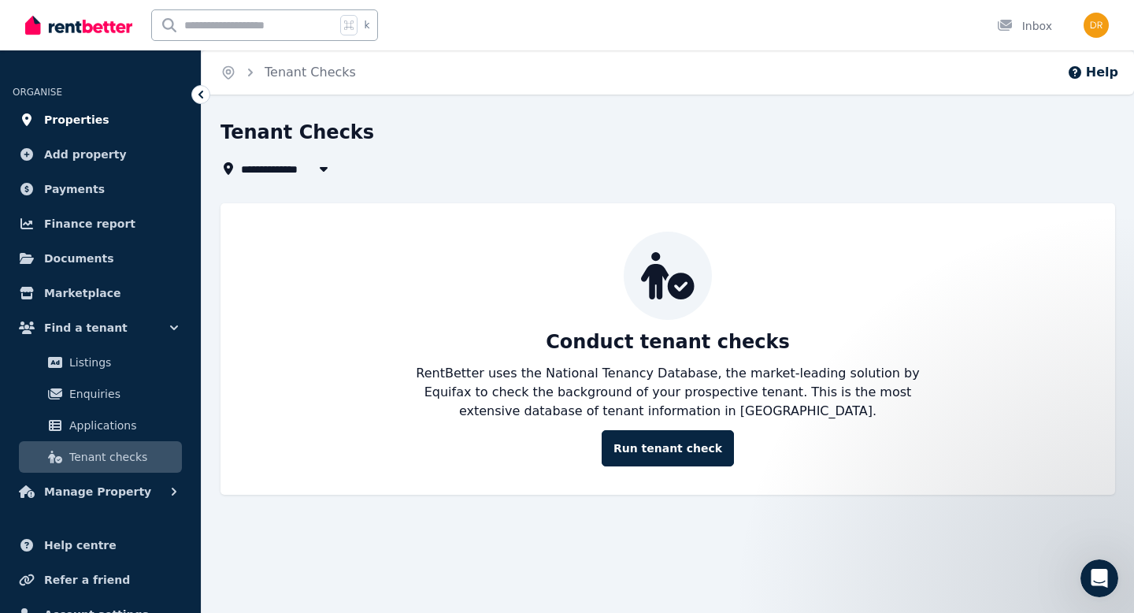
click at [78, 119] on span "Properties" at bounding box center [76, 119] width 65 height 19
